Goal: Task Accomplishment & Management: Use online tool/utility

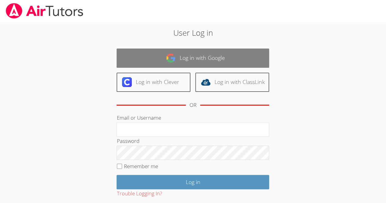
click at [187, 53] on link "Log in with Google" at bounding box center [193, 58] width 153 height 19
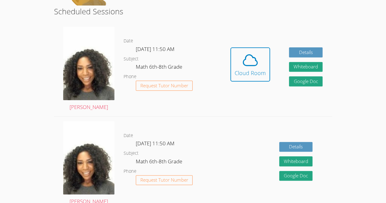
scroll to position [156, 0]
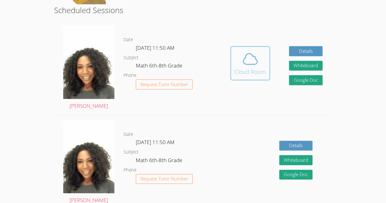
click at [243, 68] on div "Cloud Room" at bounding box center [250, 71] width 31 height 9
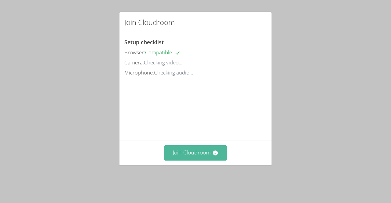
click at [195, 160] on button "Join Cloudroom" at bounding box center [195, 152] width 63 height 15
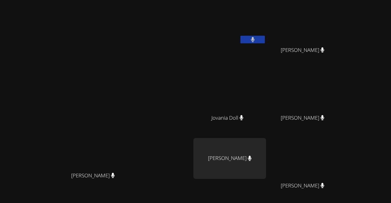
click at [341, 22] on video at bounding box center [304, 22] width 73 height 41
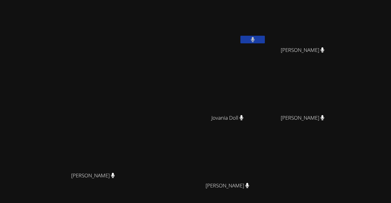
scroll to position [53, 0]
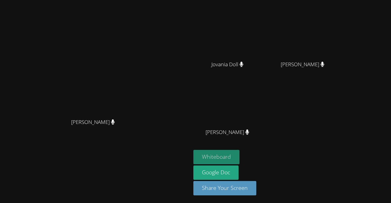
click at [239, 153] on button "Whiteboard" at bounding box center [216, 157] width 46 height 14
